Goal: Find specific page/section

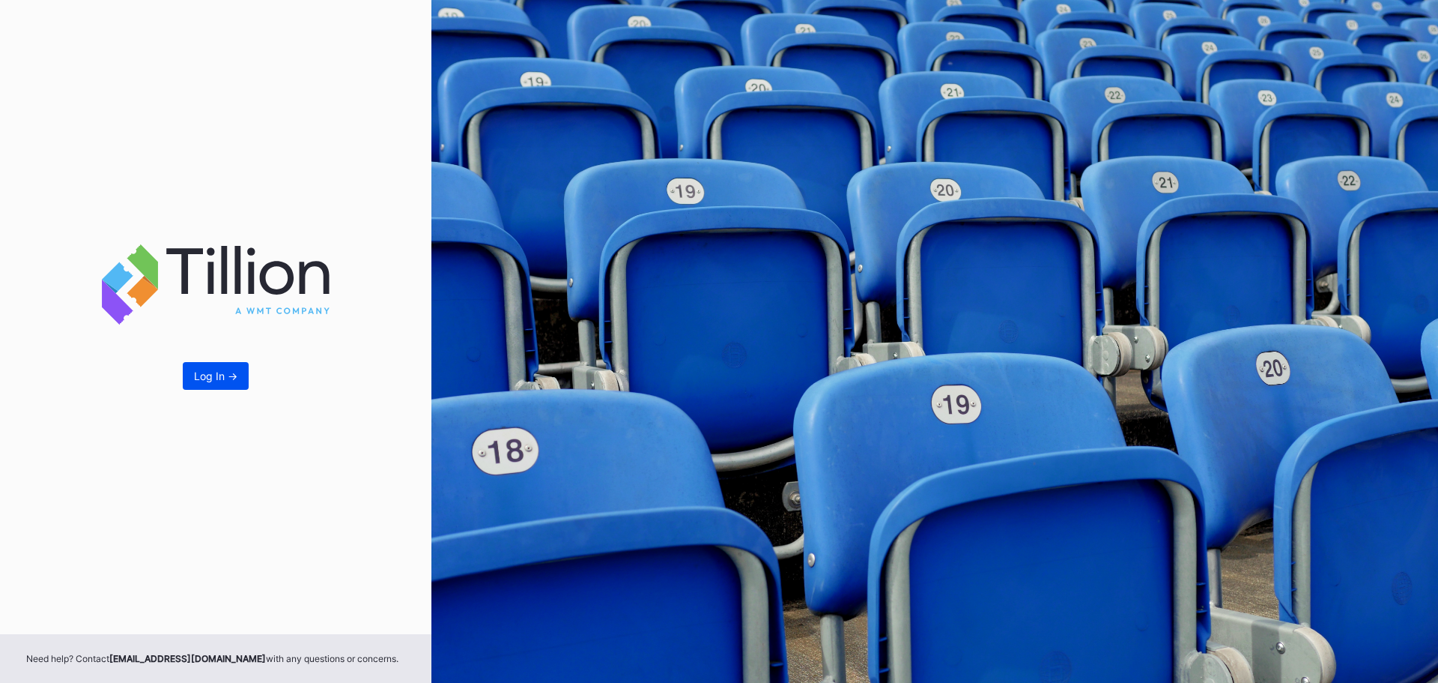
click at [205, 382] on button "Log In ->" at bounding box center [216, 376] width 66 height 28
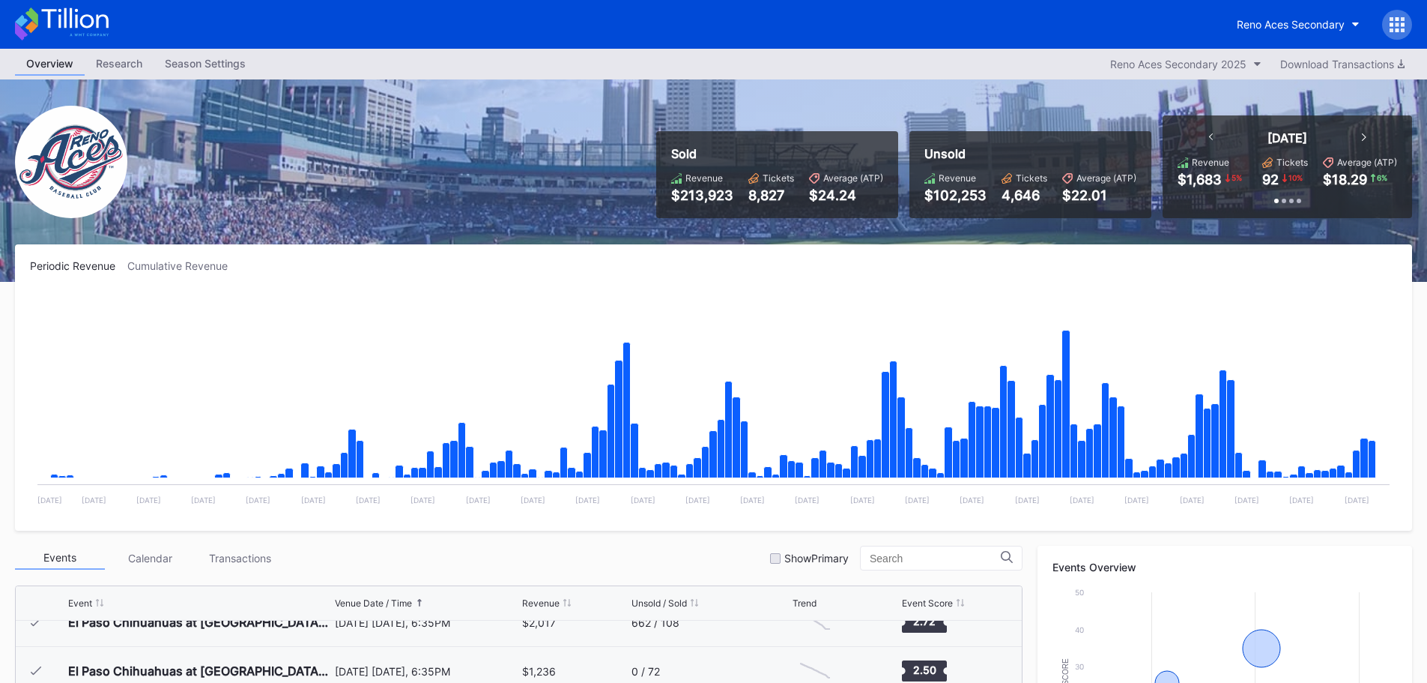
scroll to position [2922, 0]
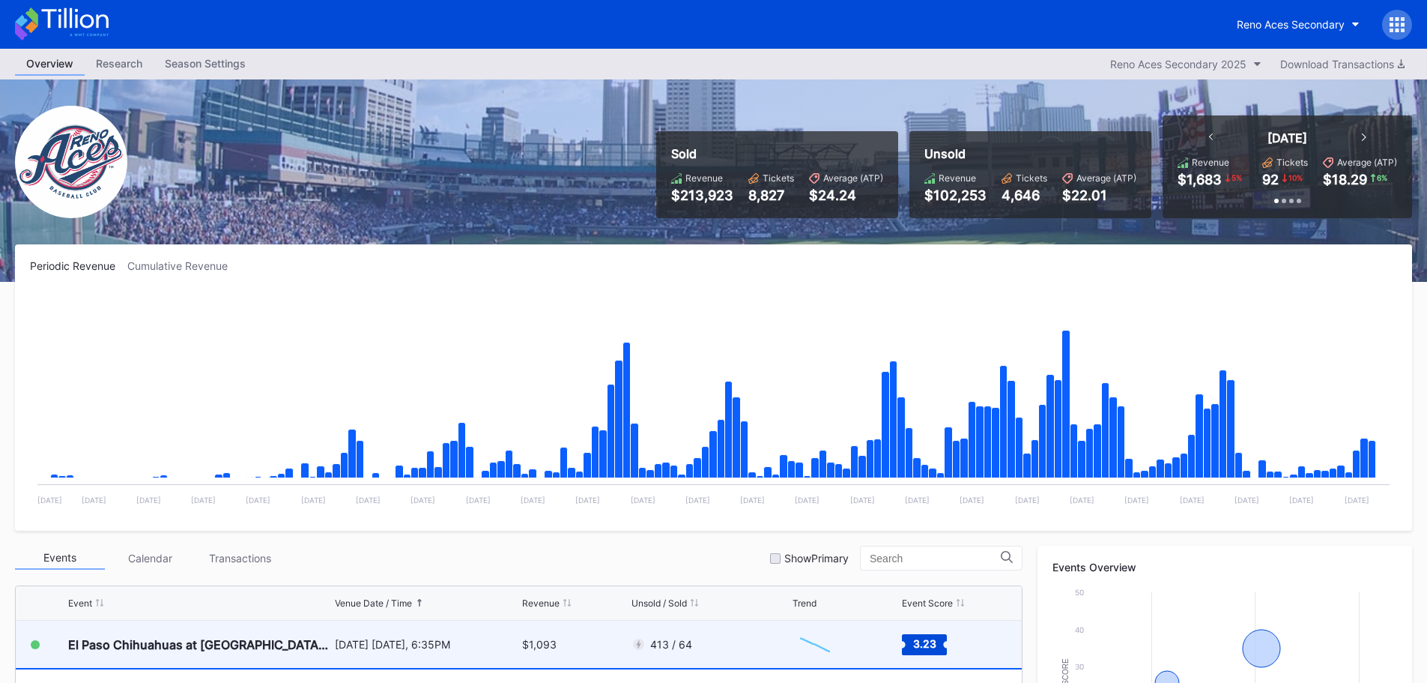
click at [205, 650] on div "El Paso Chihuahuas at [GEOGRAPHIC_DATA] Aces" at bounding box center [199, 644] width 263 height 15
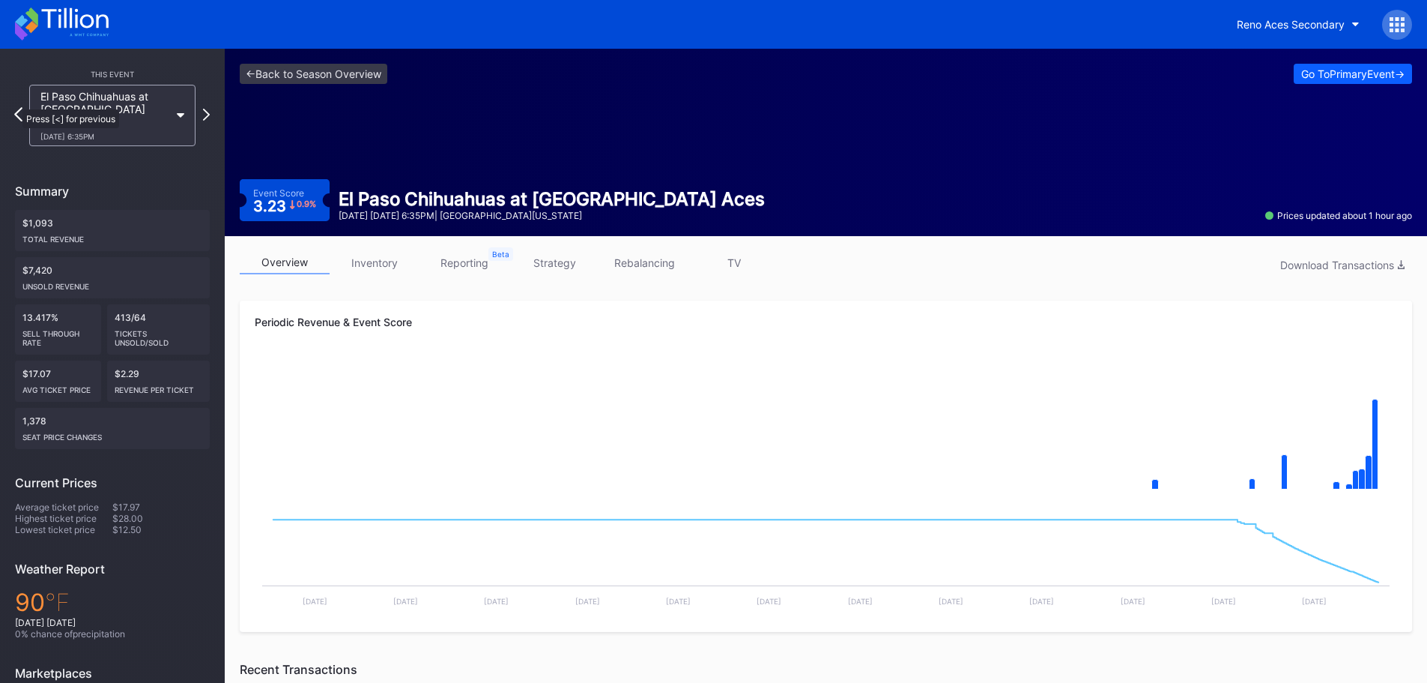
click at [15, 107] on icon at bounding box center [18, 114] width 8 height 14
